Goal: Check status: Check status

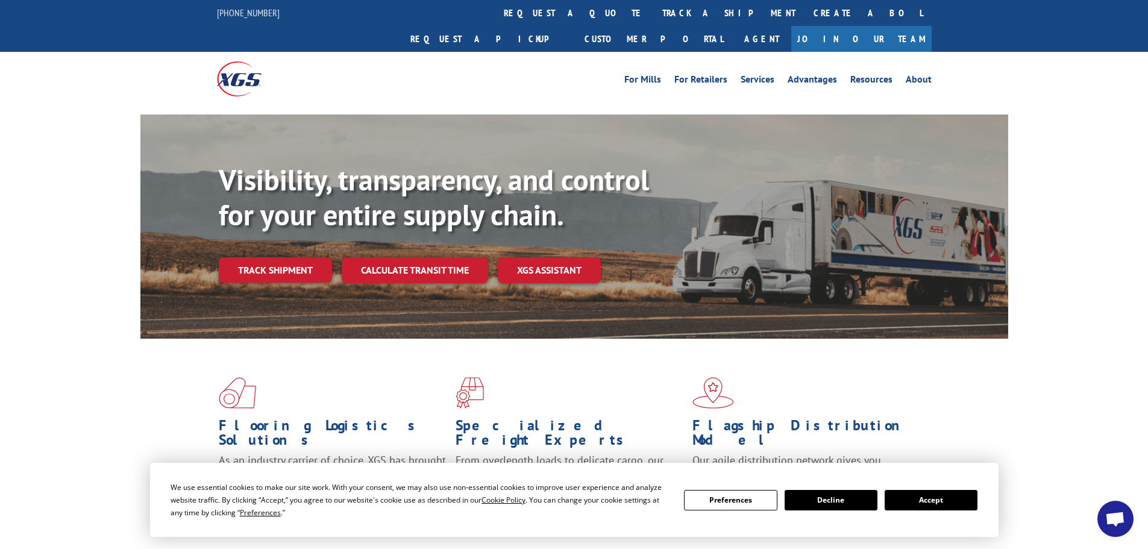
click at [932, 500] on button "Accept" at bounding box center [931, 500] width 93 height 20
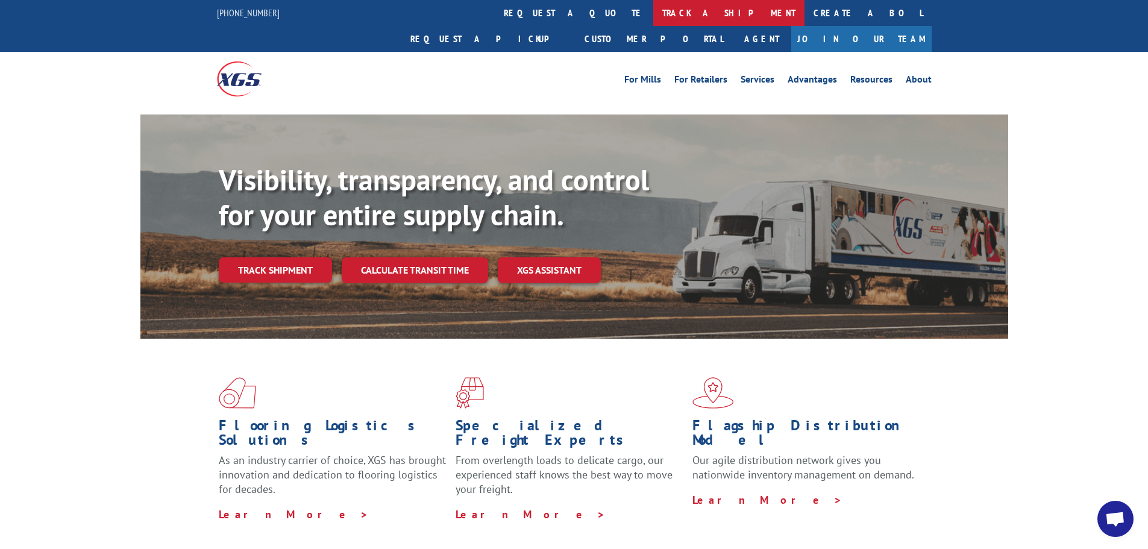
click at [653, 8] on link "track a shipment" at bounding box center [728, 13] width 151 height 26
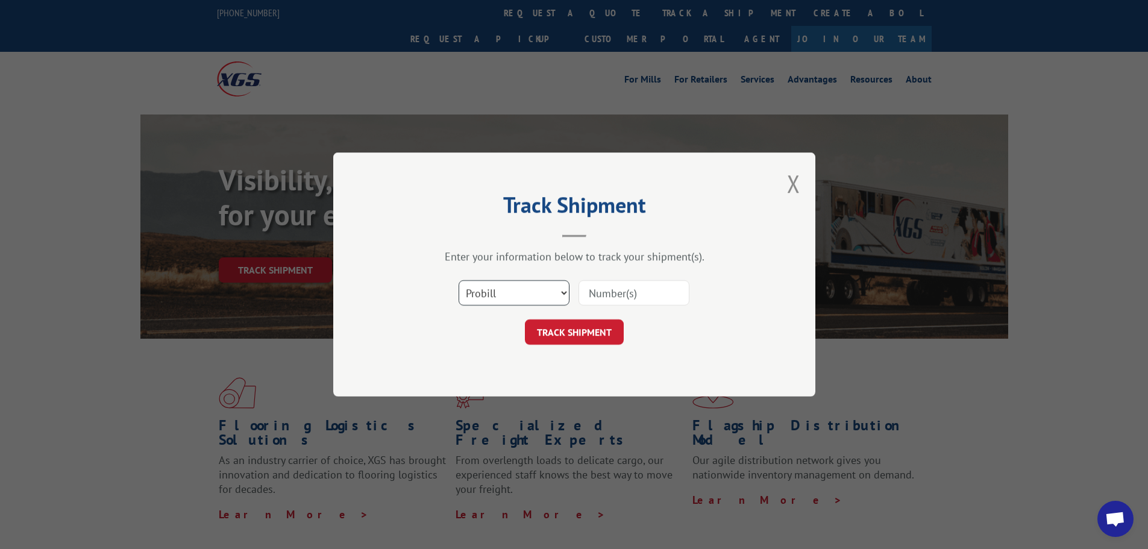
click at [563, 295] on select "Select category... Probill BOL PO" at bounding box center [514, 292] width 111 height 25
select select "po"
click at [459, 280] on select "Select category... Probill BOL PO" at bounding box center [514, 292] width 111 height 25
click at [607, 300] on input at bounding box center [634, 292] width 111 height 25
paste input "[PERSON_NAME] 092625"
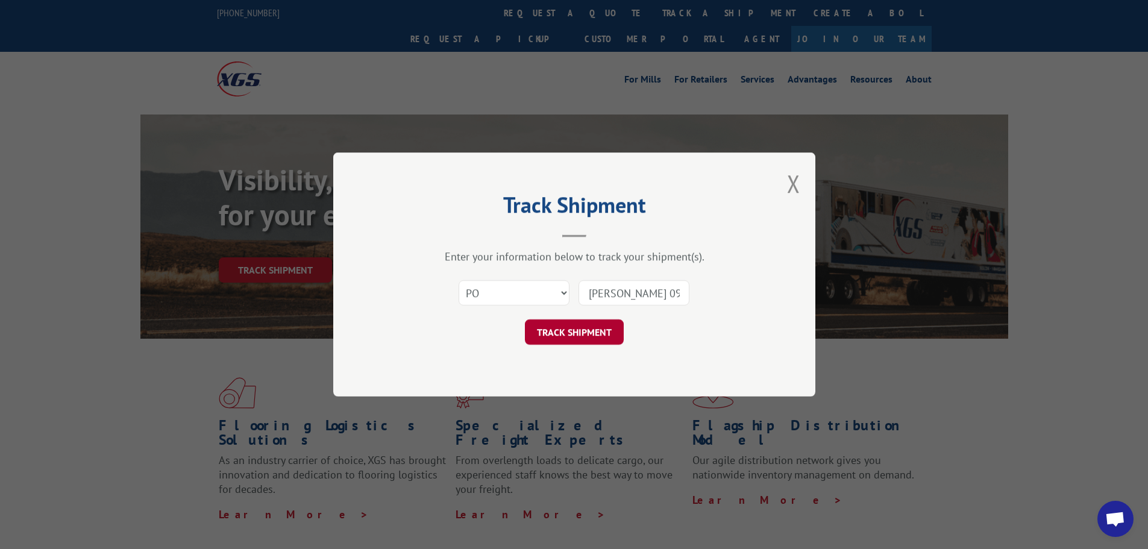
type input "[PERSON_NAME] 092625"
click at [576, 341] on button "TRACK SHIPMENT" at bounding box center [574, 331] width 99 height 25
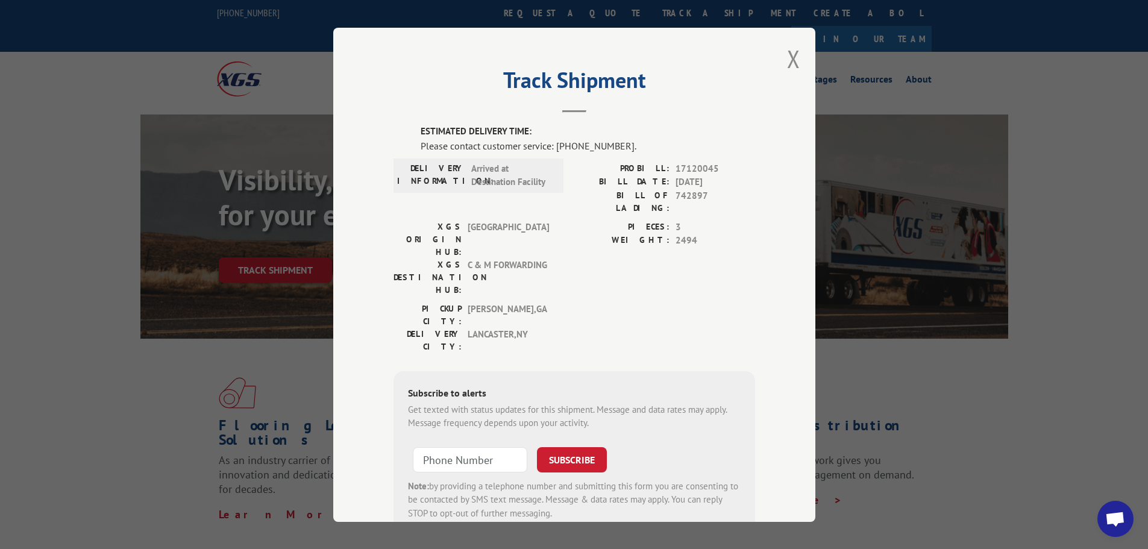
drag, startPoint x: 703, startPoint y: 277, endPoint x: 673, endPoint y: 281, distance: 30.4
click at [673, 302] on div "PICKUP CITY: [GEOGRAPHIC_DATA] , [GEOGRAPHIC_DATA] DELIVERY CITY: [GEOGRAPHIC_D…" at bounding box center [575, 330] width 362 height 57
drag, startPoint x: 667, startPoint y: 286, endPoint x: 653, endPoint y: 292, distance: 15.1
click at [653, 292] on div "ESTIMATED DELIVERY TIME: Please contact customer service: [PHONE_NUMBER]. DELIV…" at bounding box center [575, 330] width 362 height 410
drag, startPoint x: 656, startPoint y: 292, endPoint x: 615, endPoint y: 300, distance: 41.7
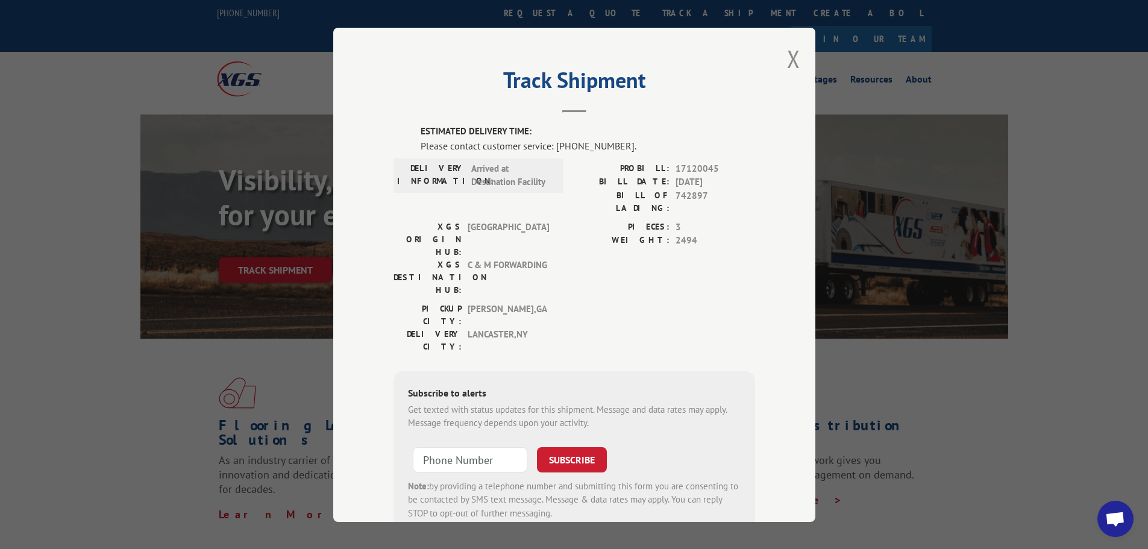
click at [615, 371] on div "Subscribe to alerts Get texted with status updates for this shipment. Message a…" at bounding box center [575, 453] width 362 height 164
drag, startPoint x: 647, startPoint y: 295, endPoint x: 603, endPoint y: 301, distance: 45.0
click at [603, 371] on div "Subscribe to alerts Get texted with status updates for this shipment. Message a…" at bounding box center [575, 453] width 362 height 164
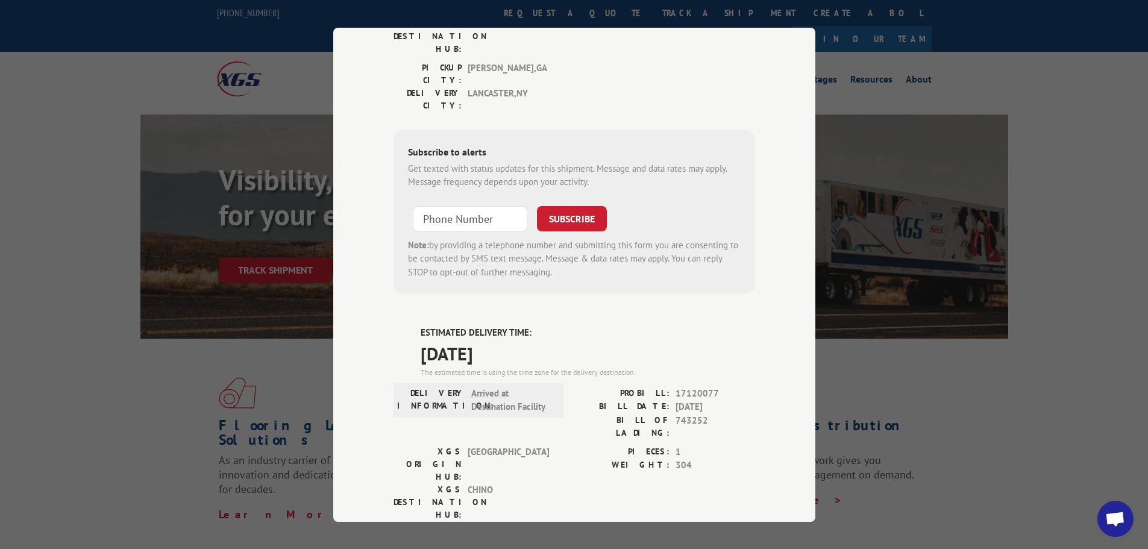
drag, startPoint x: 628, startPoint y: 289, endPoint x: 556, endPoint y: 303, distance: 73.8
click at [556, 366] on div "The estimated time is using the time zone for the delivery destination." at bounding box center [588, 371] width 335 height 11
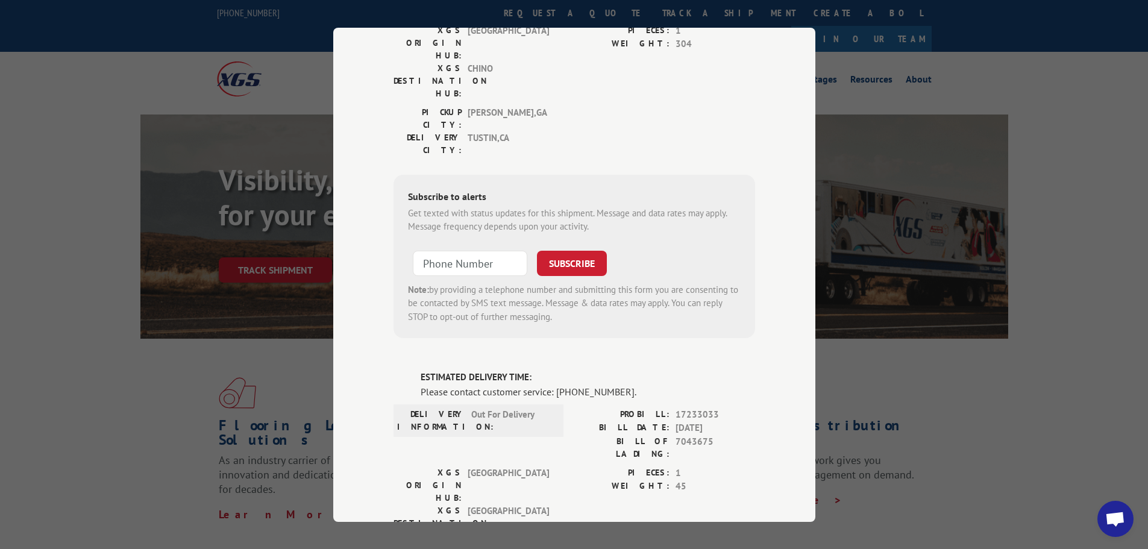
scroll to position [663, 0]
drag, startPoint x: 685, startPoint y: 375, endPoint x: 668, endPoint y: 378, distance: 16.6
drag, startPoint x: 668, startPoint y: 378, endPoint x: 599, endPoint y: 379, distance: 69.9
drag, startPoint x: 608, startPoint y: 378, endPoint x: 579, endPoint y: 387, distance: 29.7
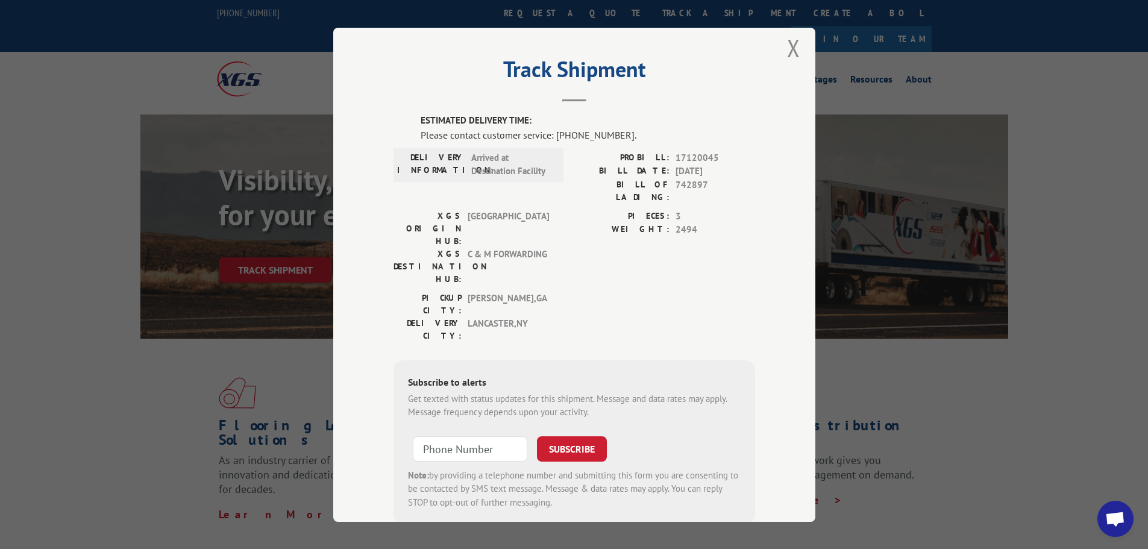
scroll to position [0, 0]
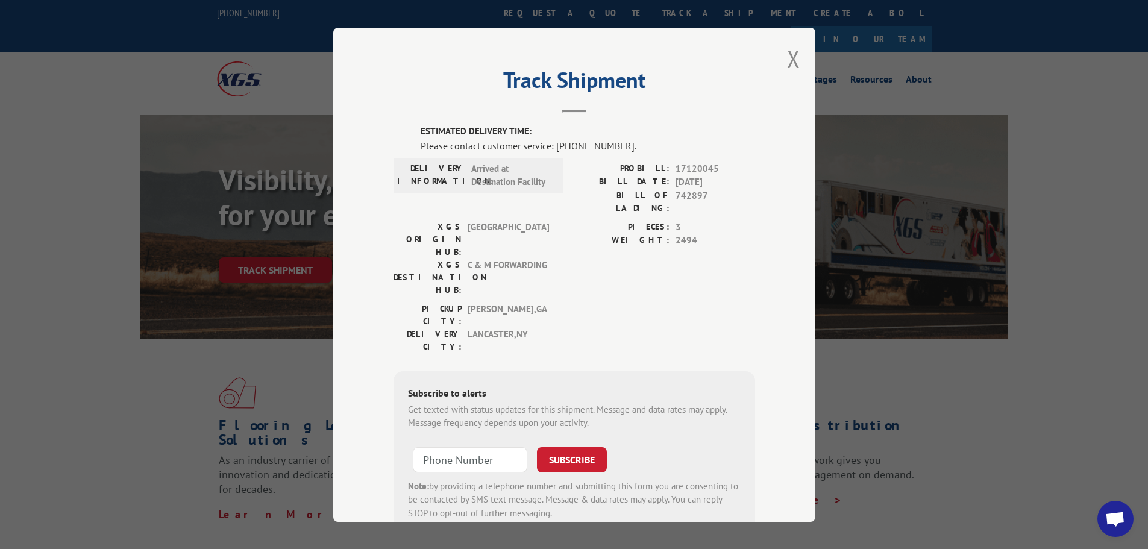
click at [790, 63] on button "Close modal" at bounding box center [793, 59] width 13 height 32
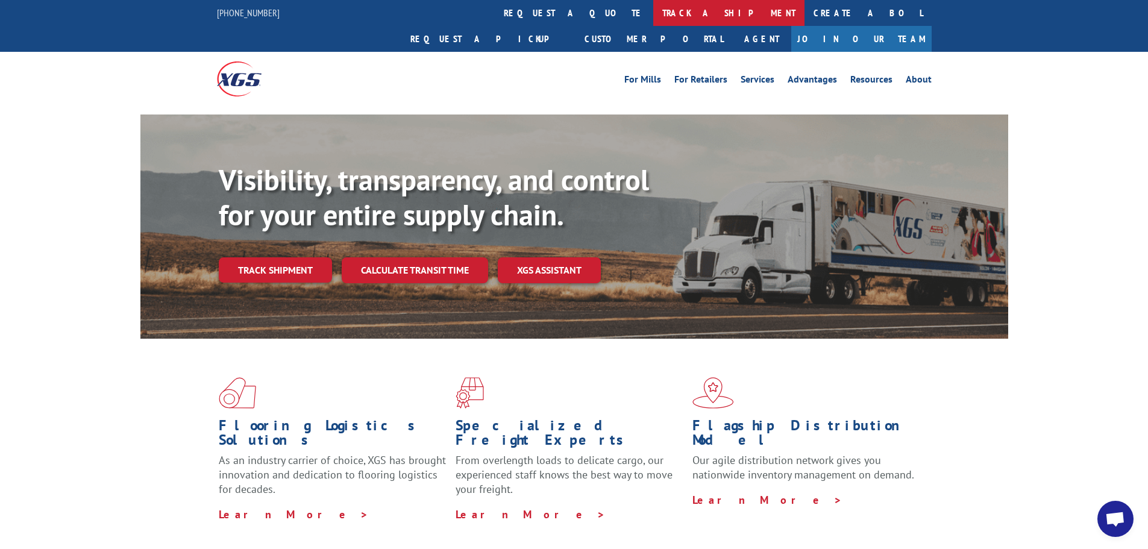
click at [653, 13] on link "track a shipment" at bounding box center [728, 13] width 151 height 26
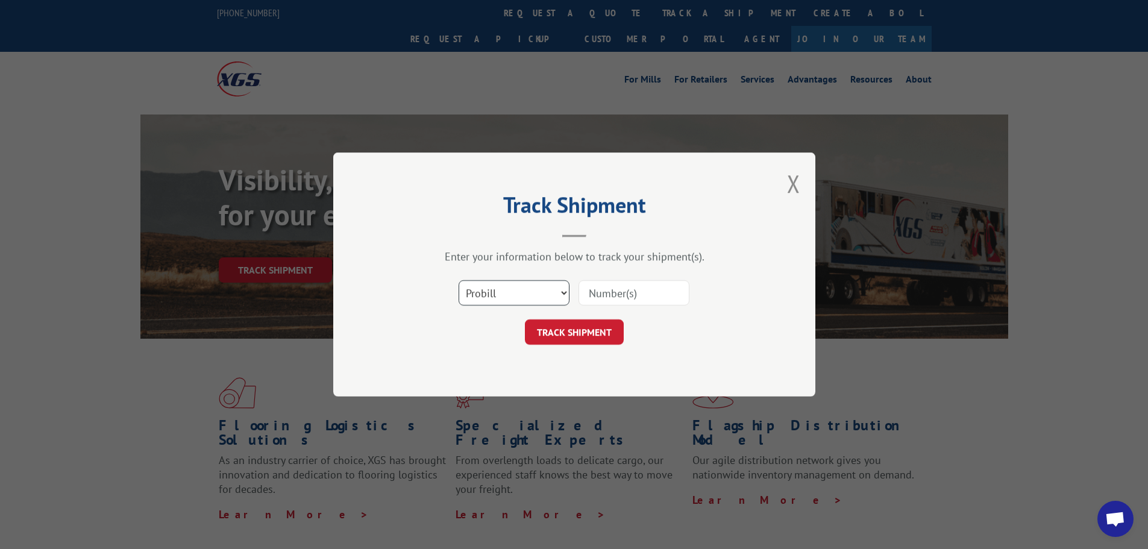
click at [564, 304] on select "Select category... Probill BOL PO" at bounding box center [514, 292] width 111 height 25
select select "po"
click at [459, 280] on select "Select category... Probill BOL PO" at bounding box center [514, 292] width 111 height 25
click at [615, 287] on input at bounding box center [634, 292] width 111 height 25
paste input "[PERSON_NAME] 092625"
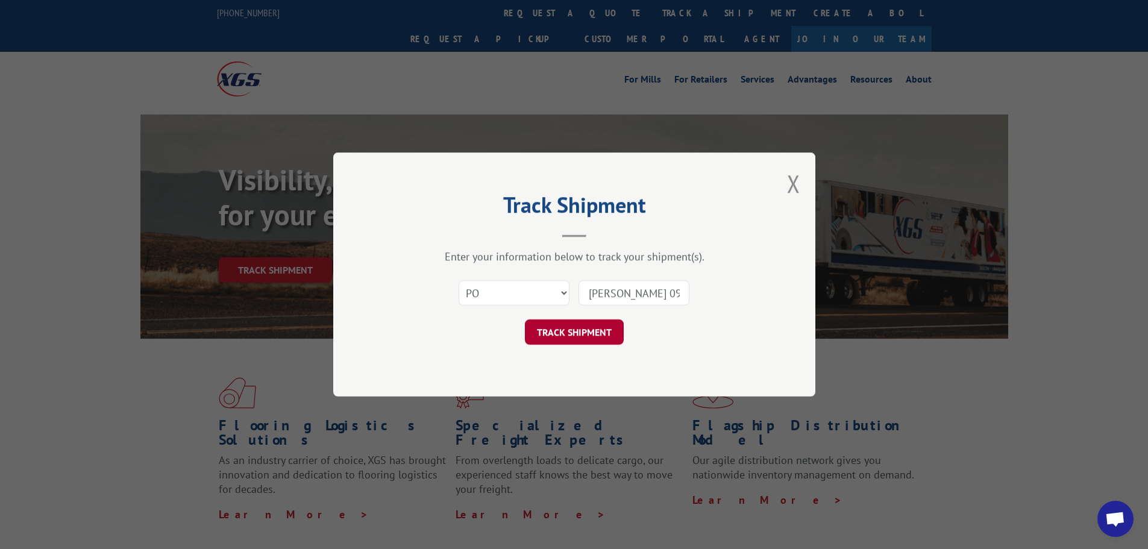
type input "[PERSON_NAME] 092625"
click at [604, 333] on button "TRACK SHIPMENT" at bounding box center [574, 331] width 99 height 25
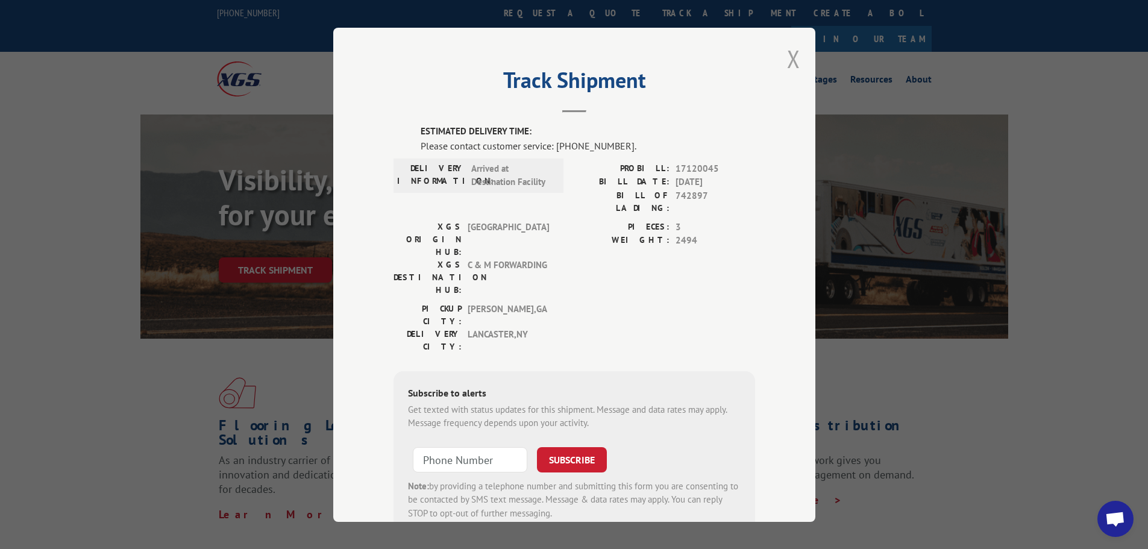
click at [787, 65] on button "Close modal" at bounding box center [793, 59] width 13 height 32
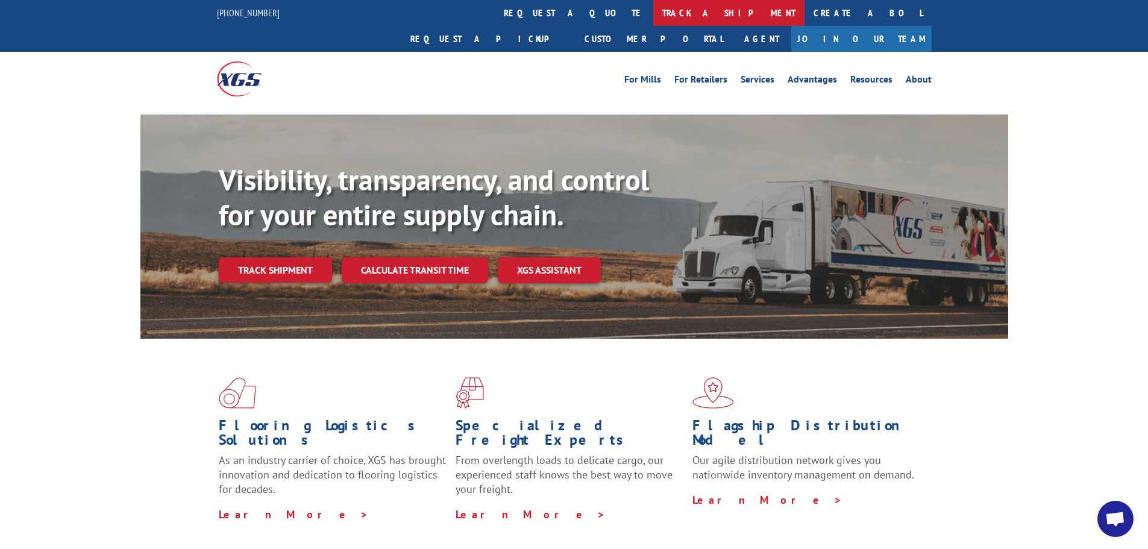
click at [653, 24] on link "track a shipment" at bounding box center [728, 13] width 151 height 26
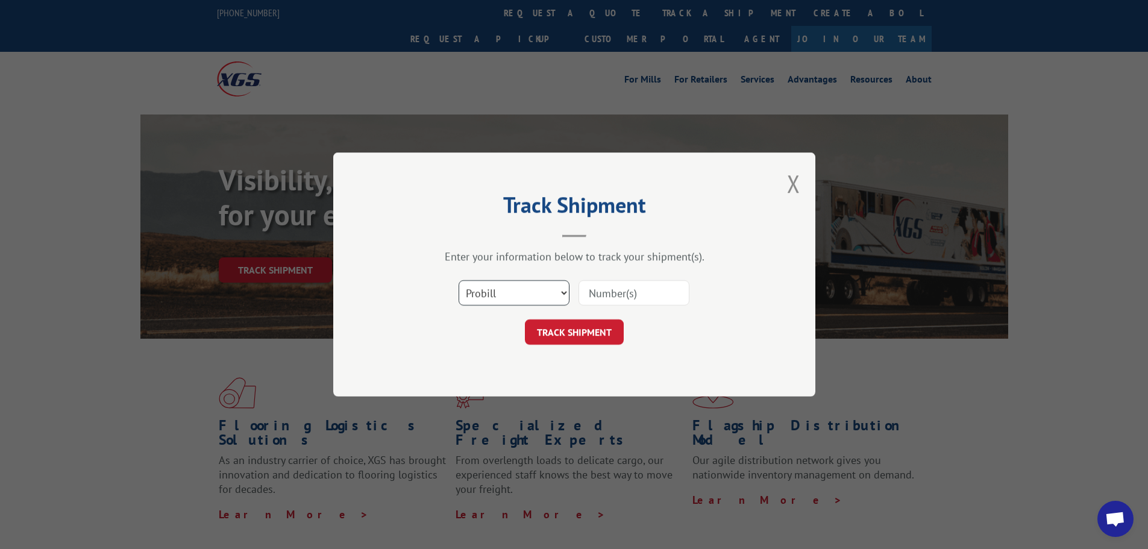
drag, startPoint x: 511, startPoint y: 300, endPoint x: 533, endPoint y: 293, distance: 22.9
click at [511, 300] on select "Select category... Probill BOL PO" at bounding box center [514, 292] width 111 height 25
select select "bol"
click at [459, 280] on select "Select category... Probill BOL PO" at bounding box center [514, 292] width 111 height 25
